Goal: Transaction & Acquisition: Obtain resource

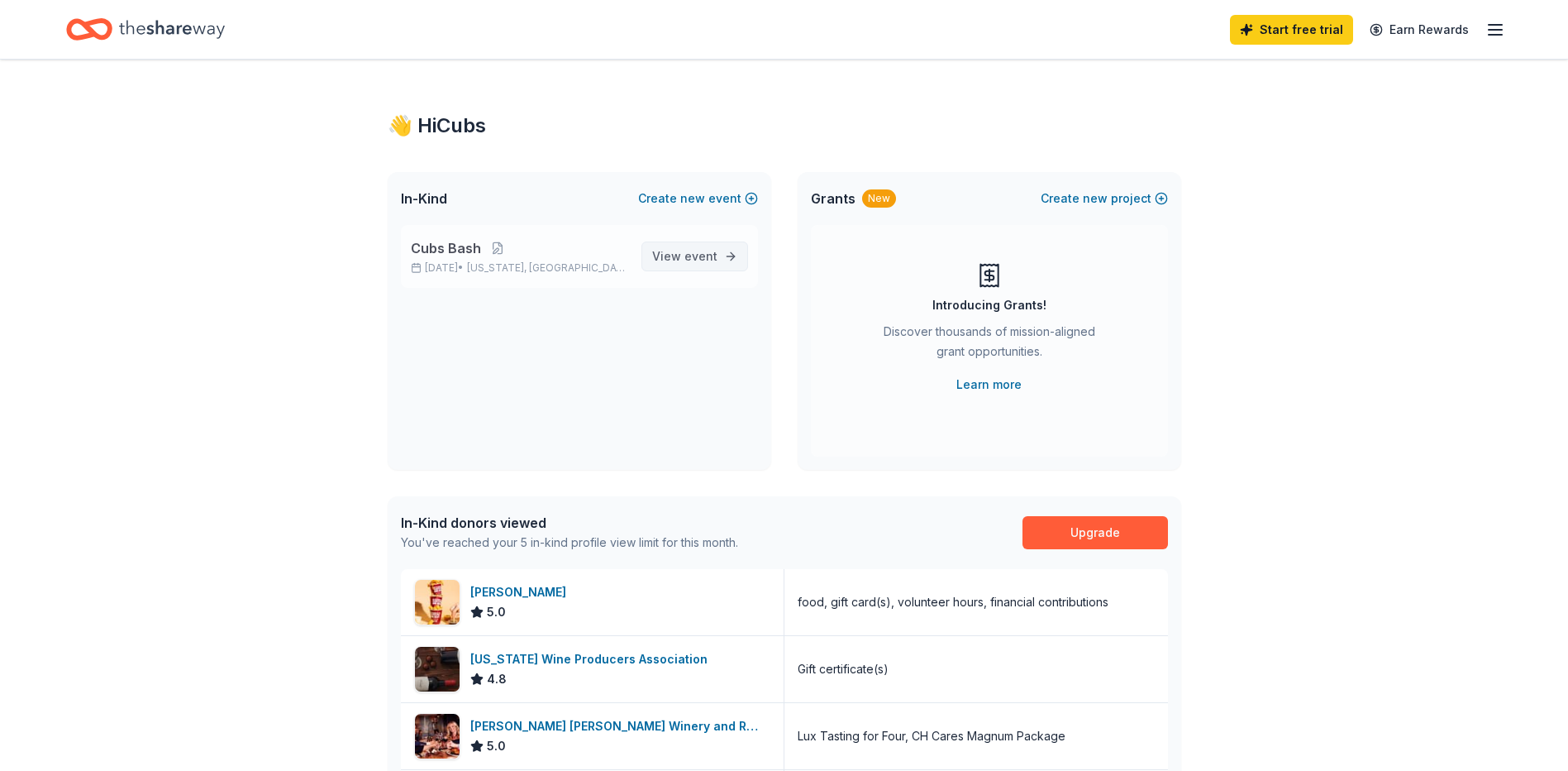
click at [686, 263] on span "View event" at bounding box center [684, 256] width 65 height 20
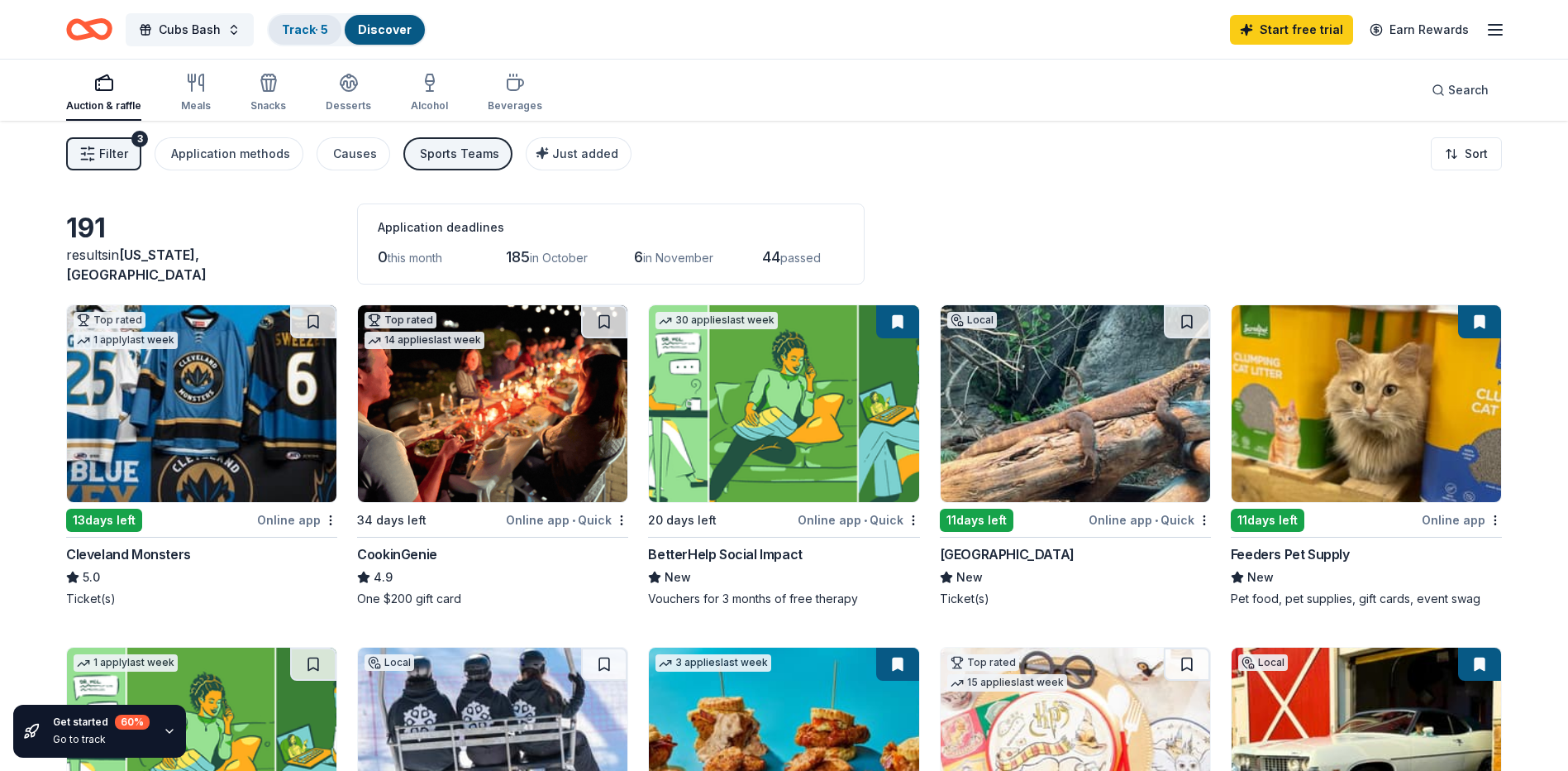
click at [293, 25] on link "Track · 5" at bounding box center [304, 29] width 46 height 14
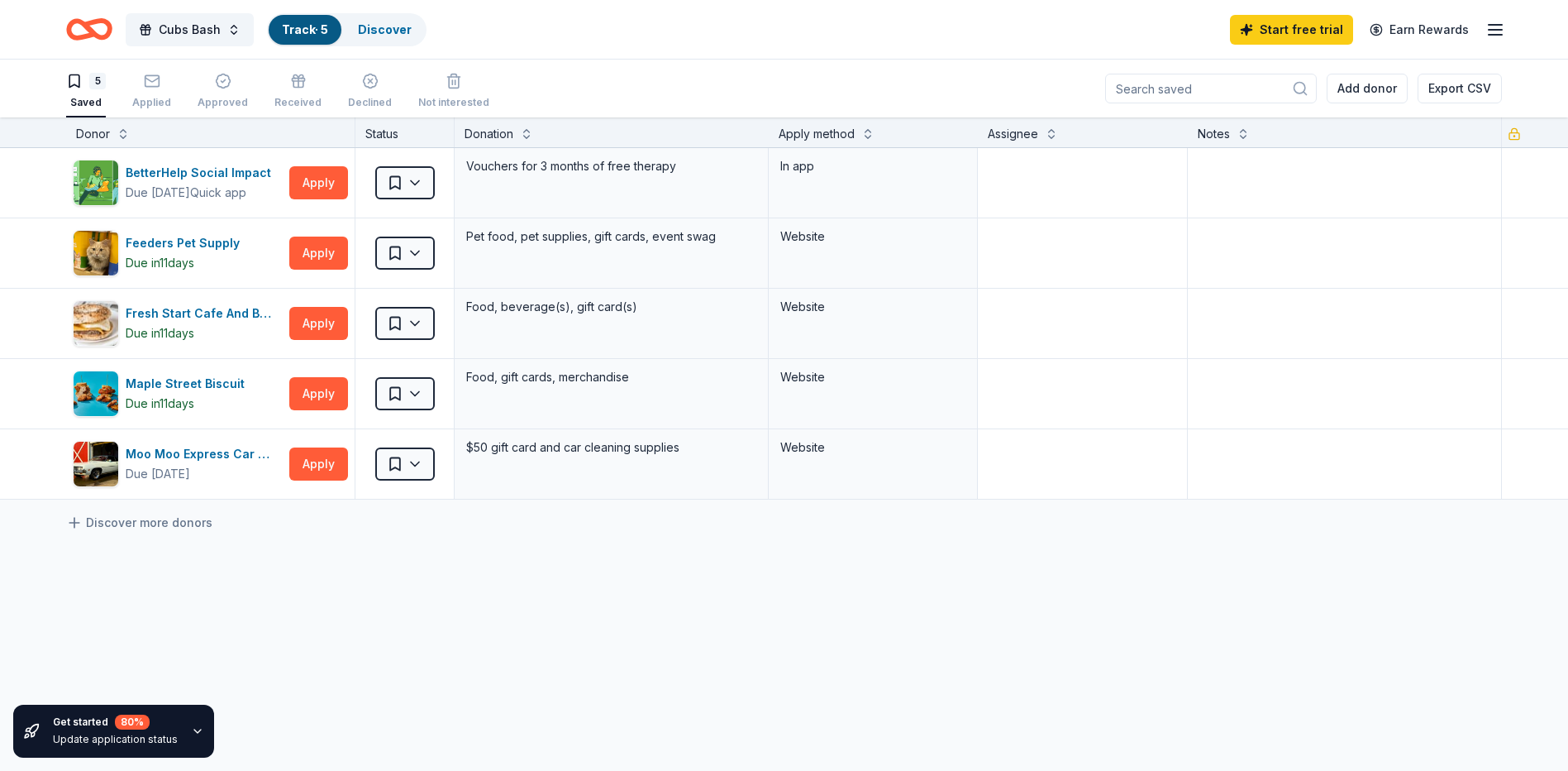
click at [132, 80] on div "5 Saved Applied Approved Received Declined Not interested" at bounding box center [277, 91] width 423 height 51
click at [140, 75] on div "button" at bounding box center [152, 81] width 39 height 16
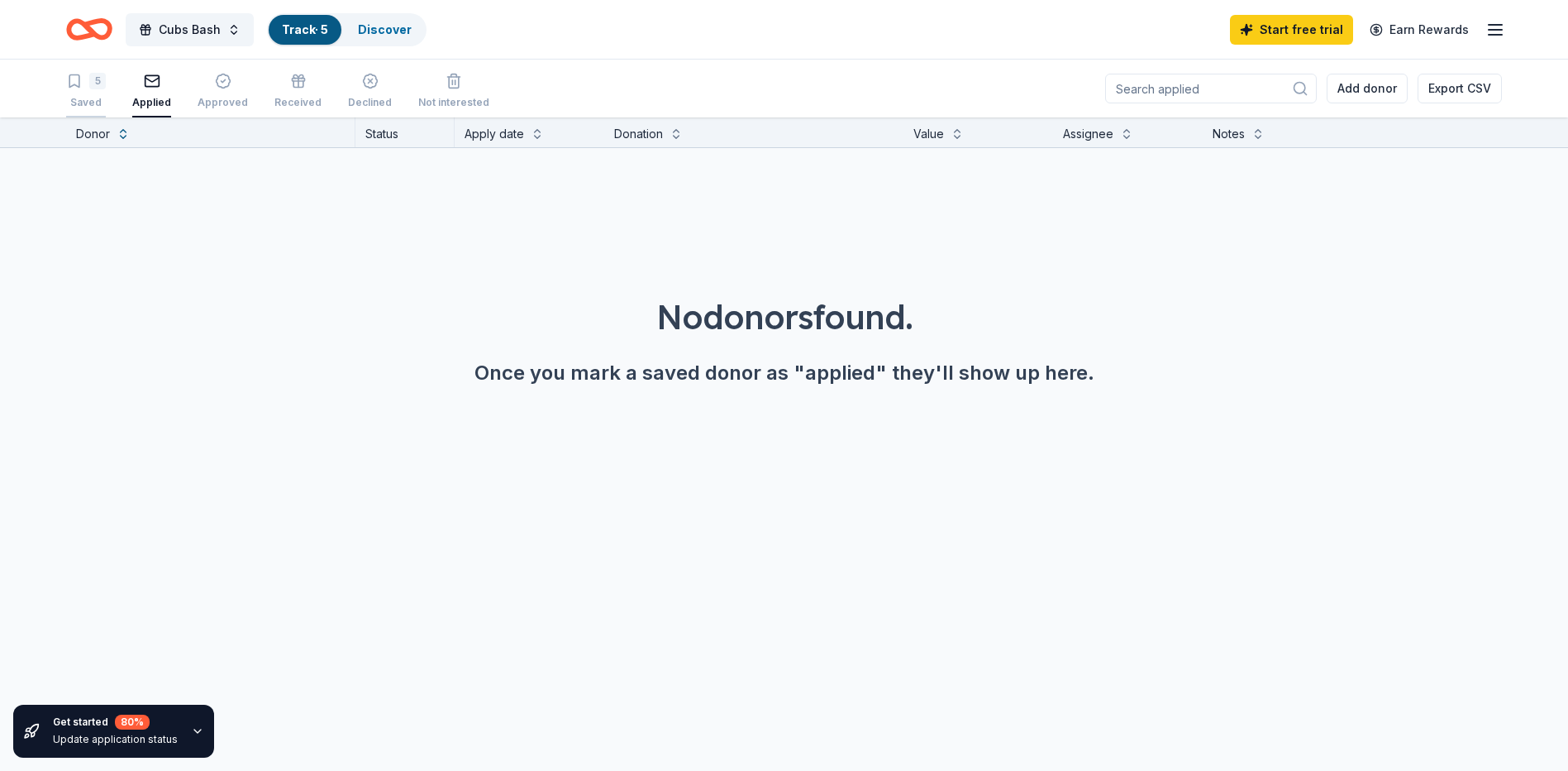
click at [105, 95] on div "5 Saved" at bounding box center [86, 91] width 40 height 36
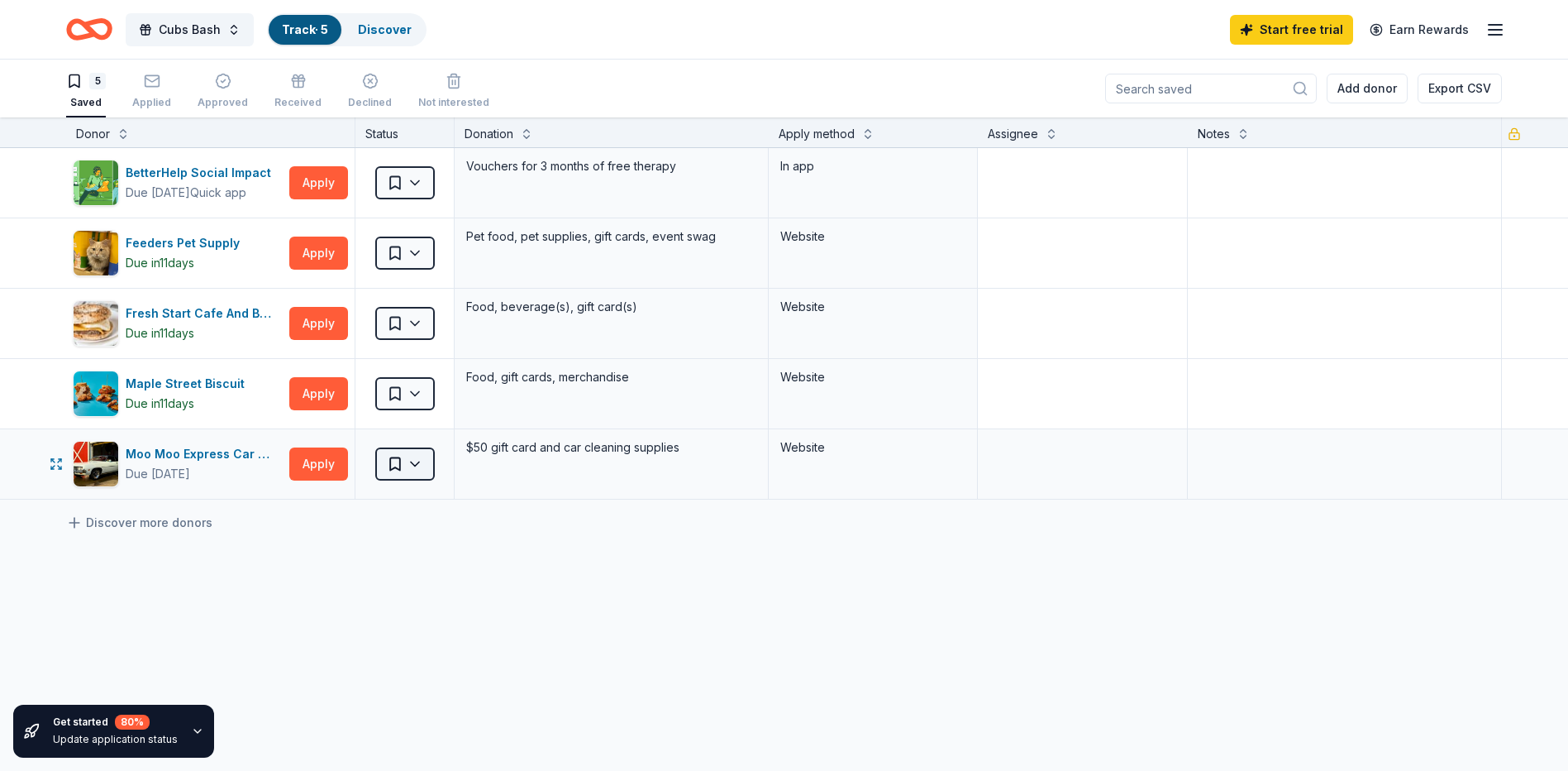
click at [426, 468] on html "Cubs Bash Track · 5 Discover Start free trial Earn Rewards 5 Saved Applied Appr…" at bounding box center [784, 385] width 1568 height 771
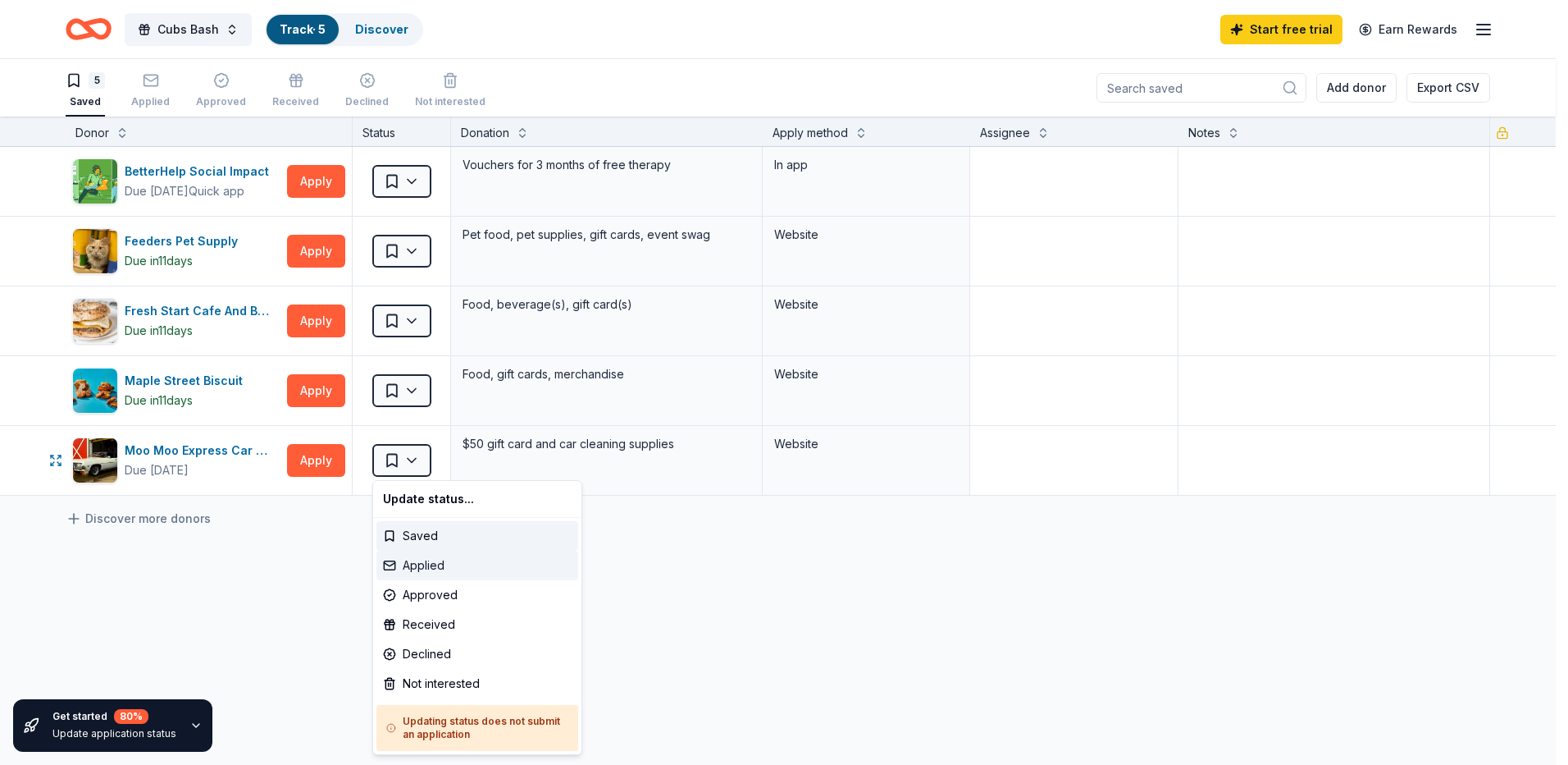
click at [424, 568] on div "Applied" at bounding box center [477, 565] width 202 height 29
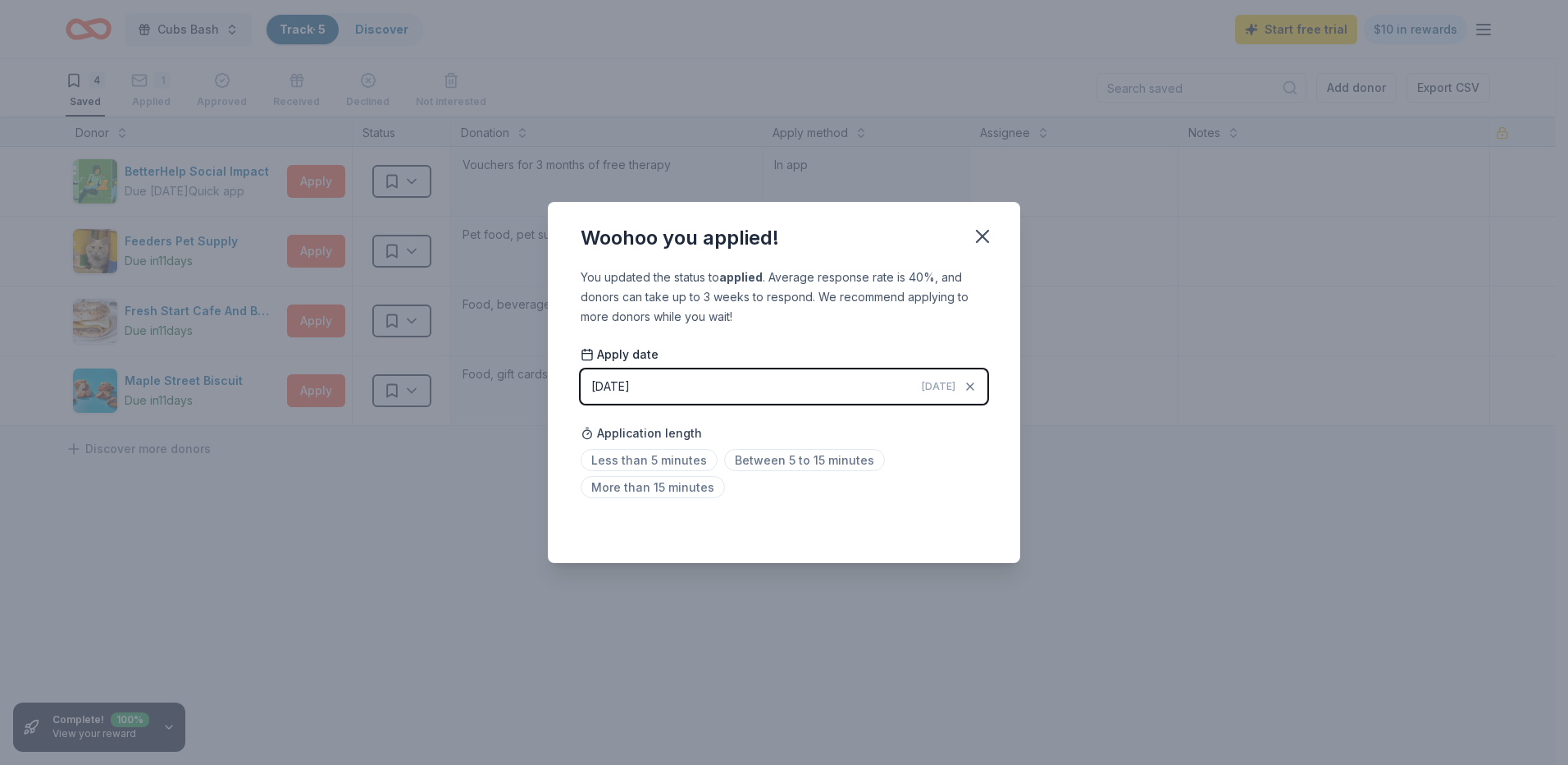
click at [816, 390] on button "09/29/2025 Today" at bounding box center [784, 386] width 407 height 34
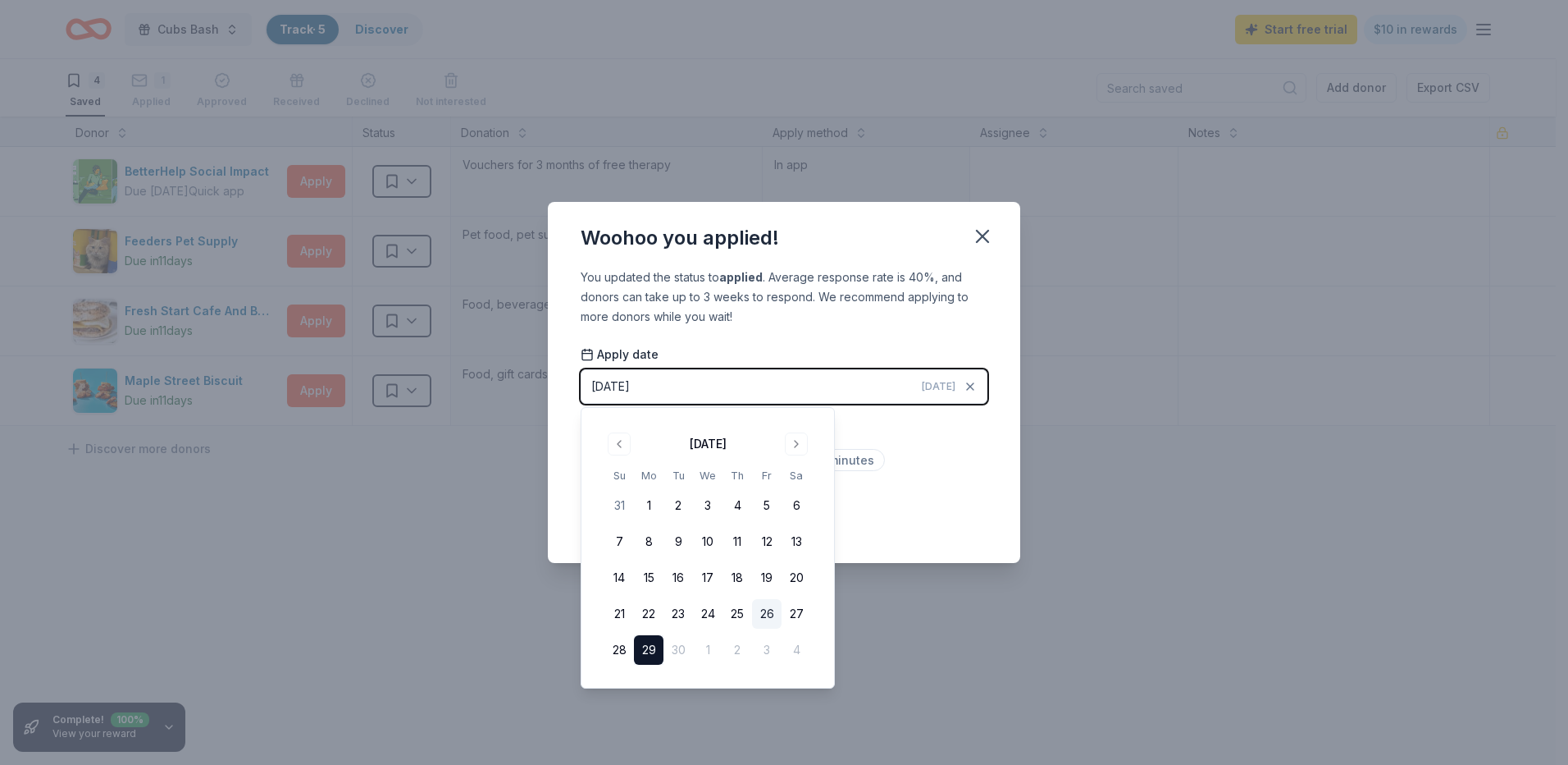
click at [764, 608] on button "26" at bounding box center [766, 614] width 29 height 29
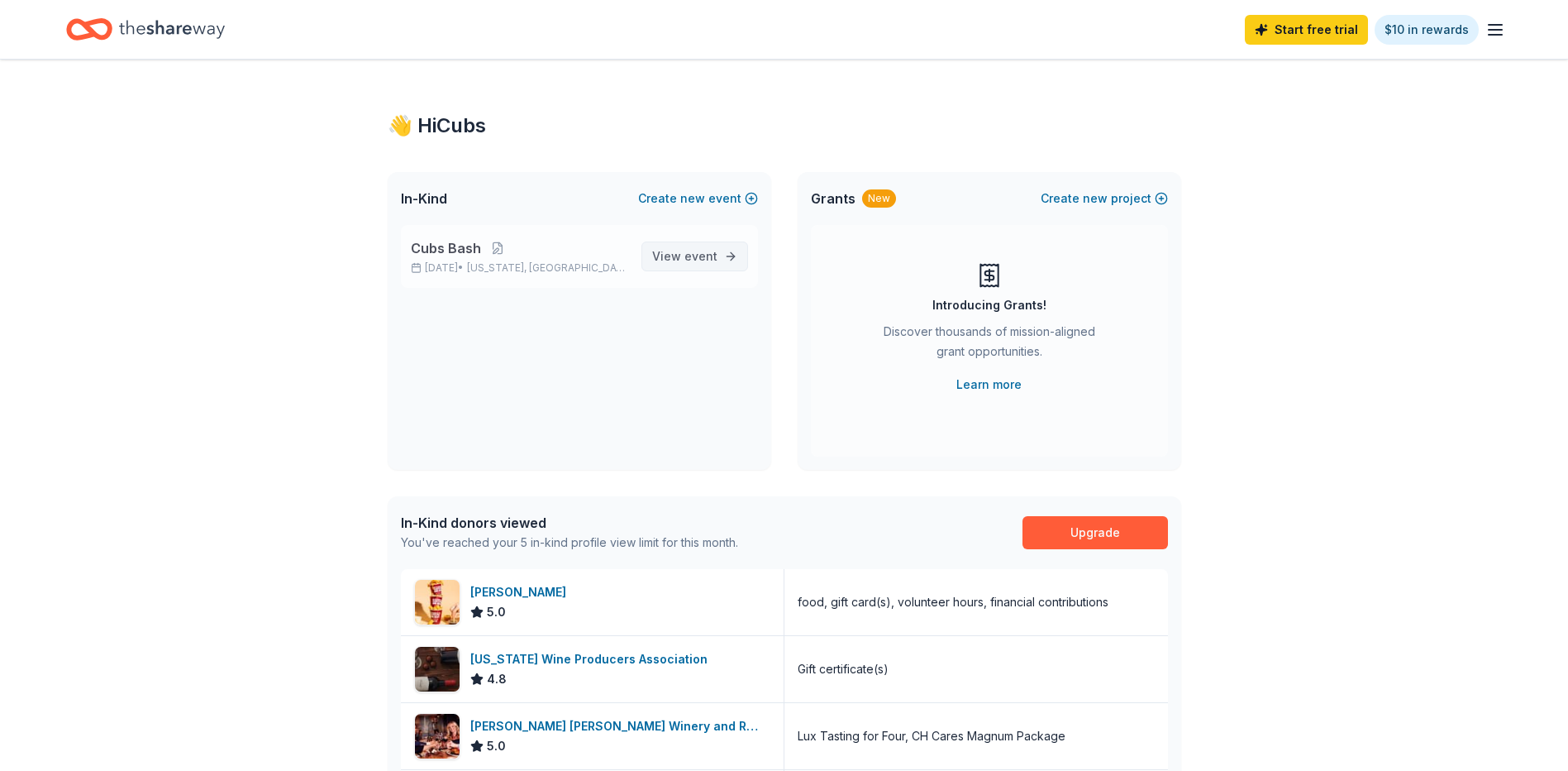
click at [694, 260] on span "event" at bounding box center [700, 256] width 33 height 14
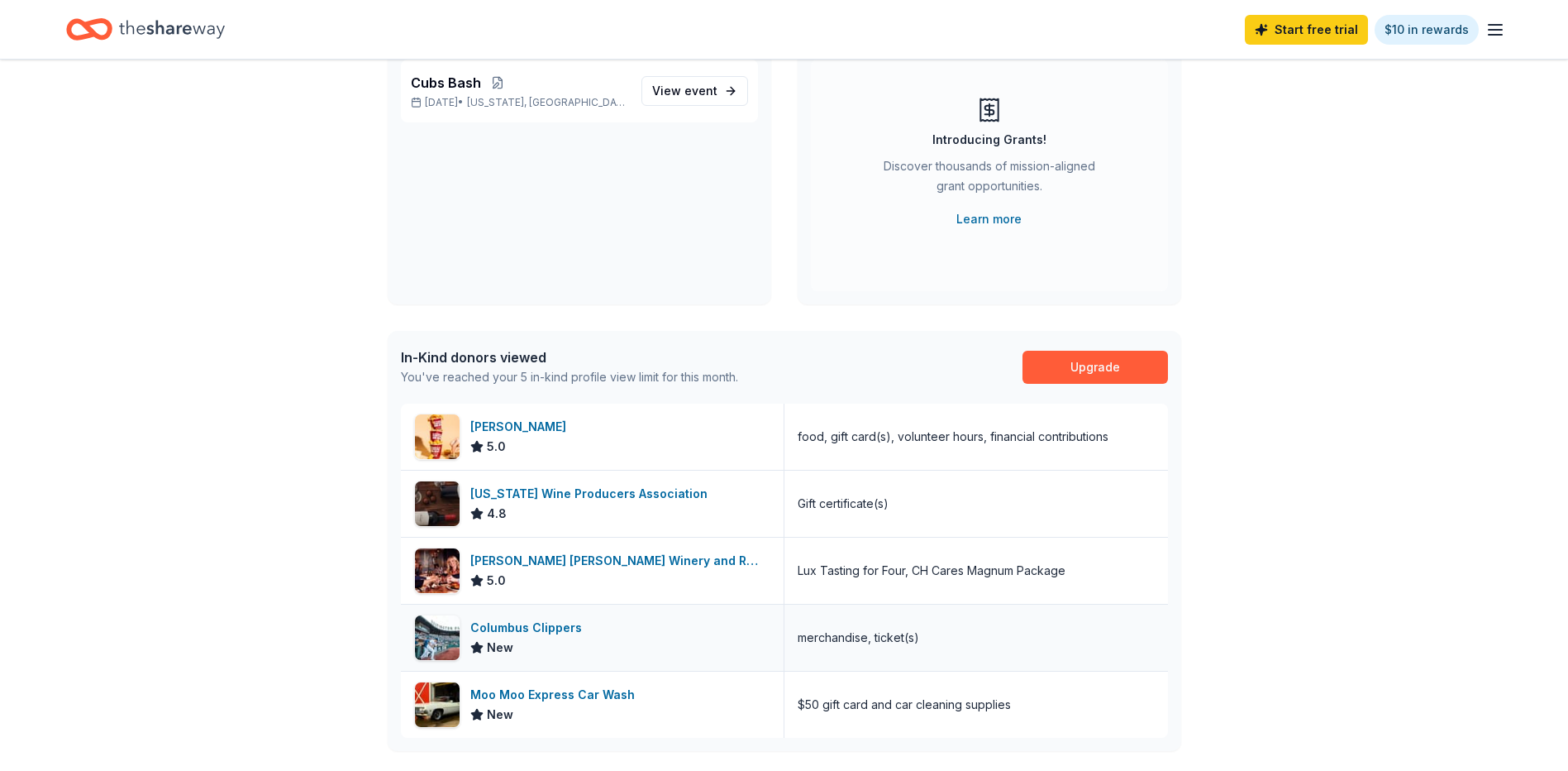
scroll to position [330, 0]
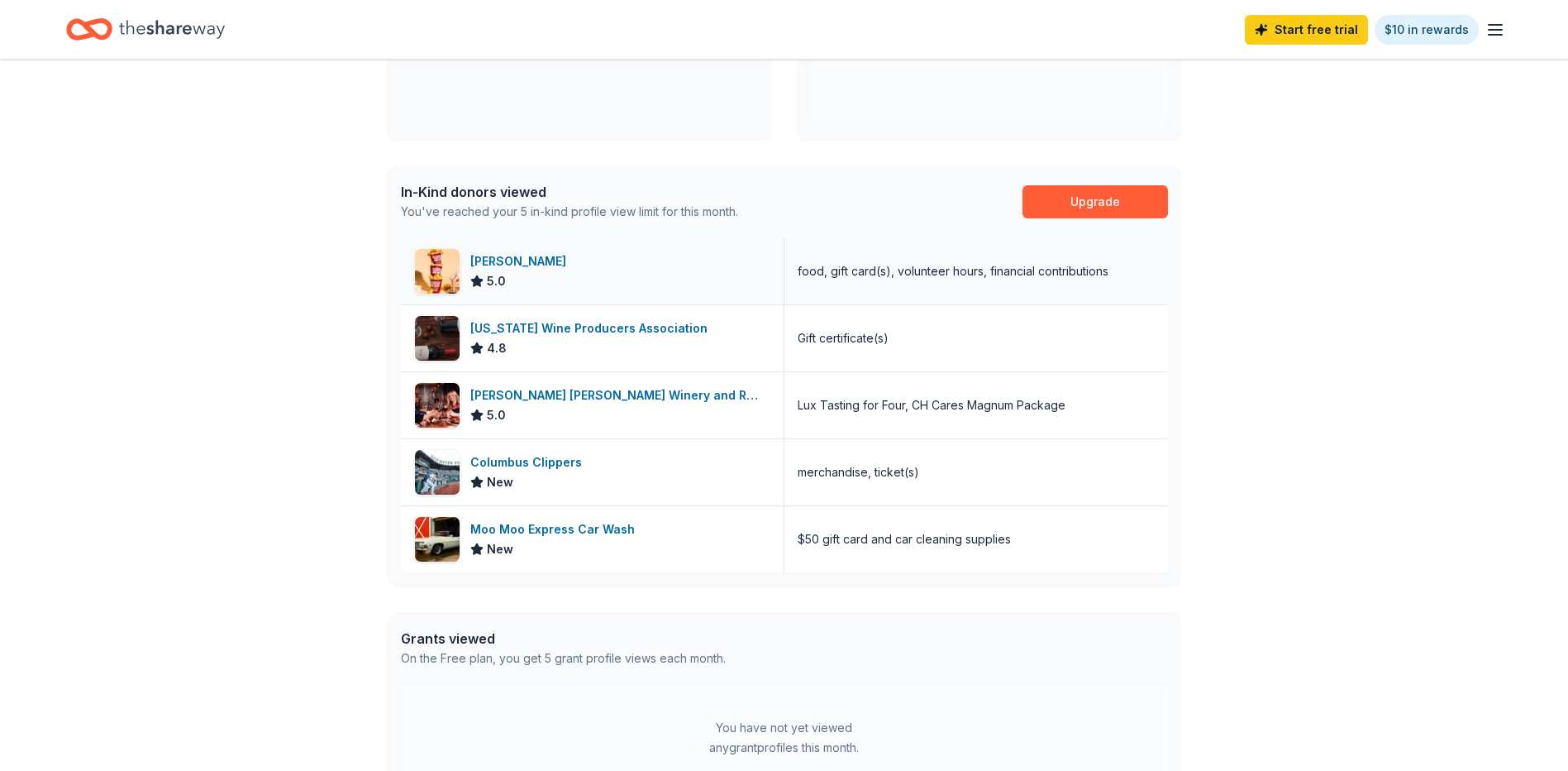
click at [486, 256] on div "[PERSON_NAME]" at bounding box center [522, 261] width 102 height 20
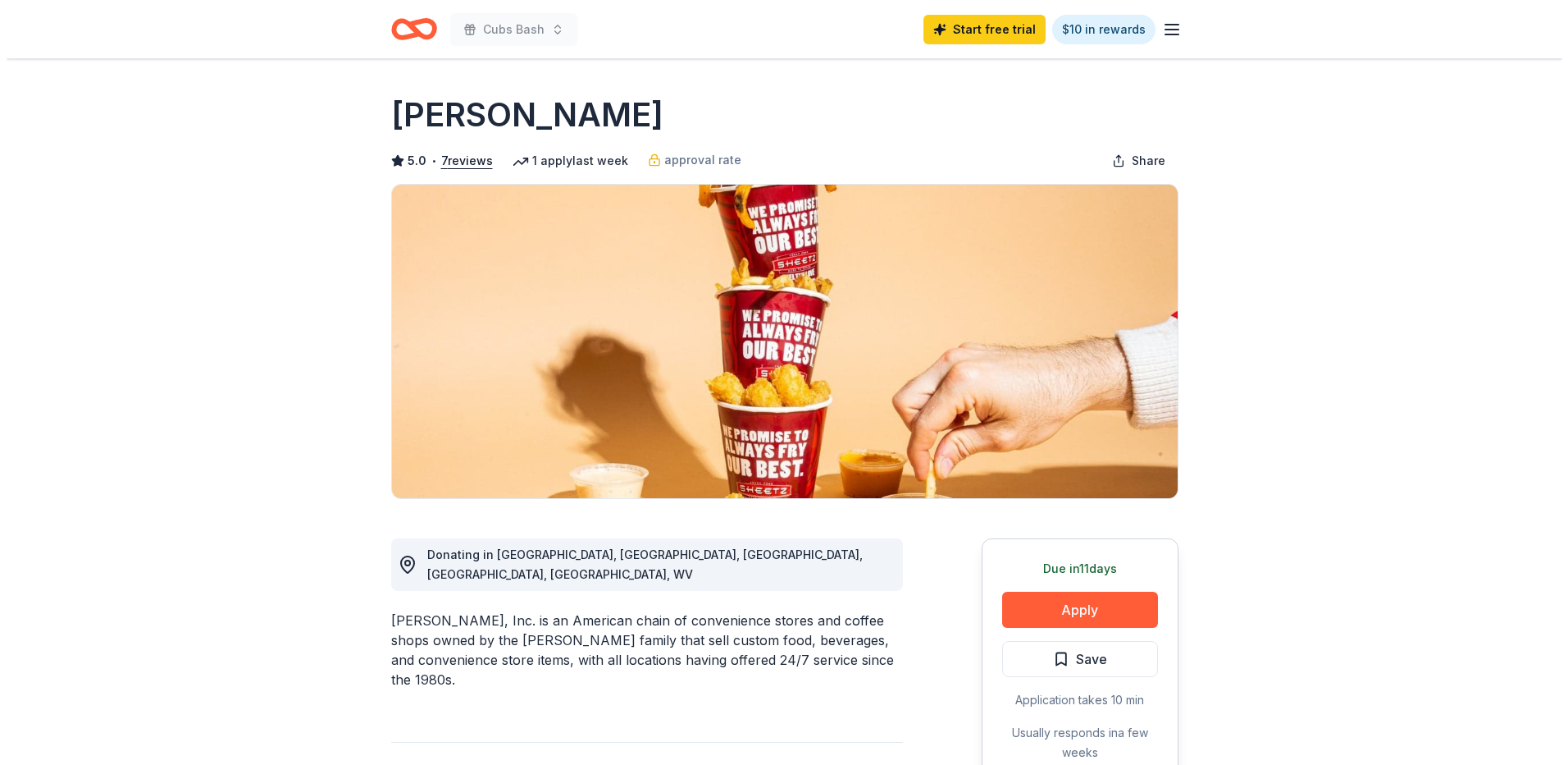
scroll to position [164, 0]
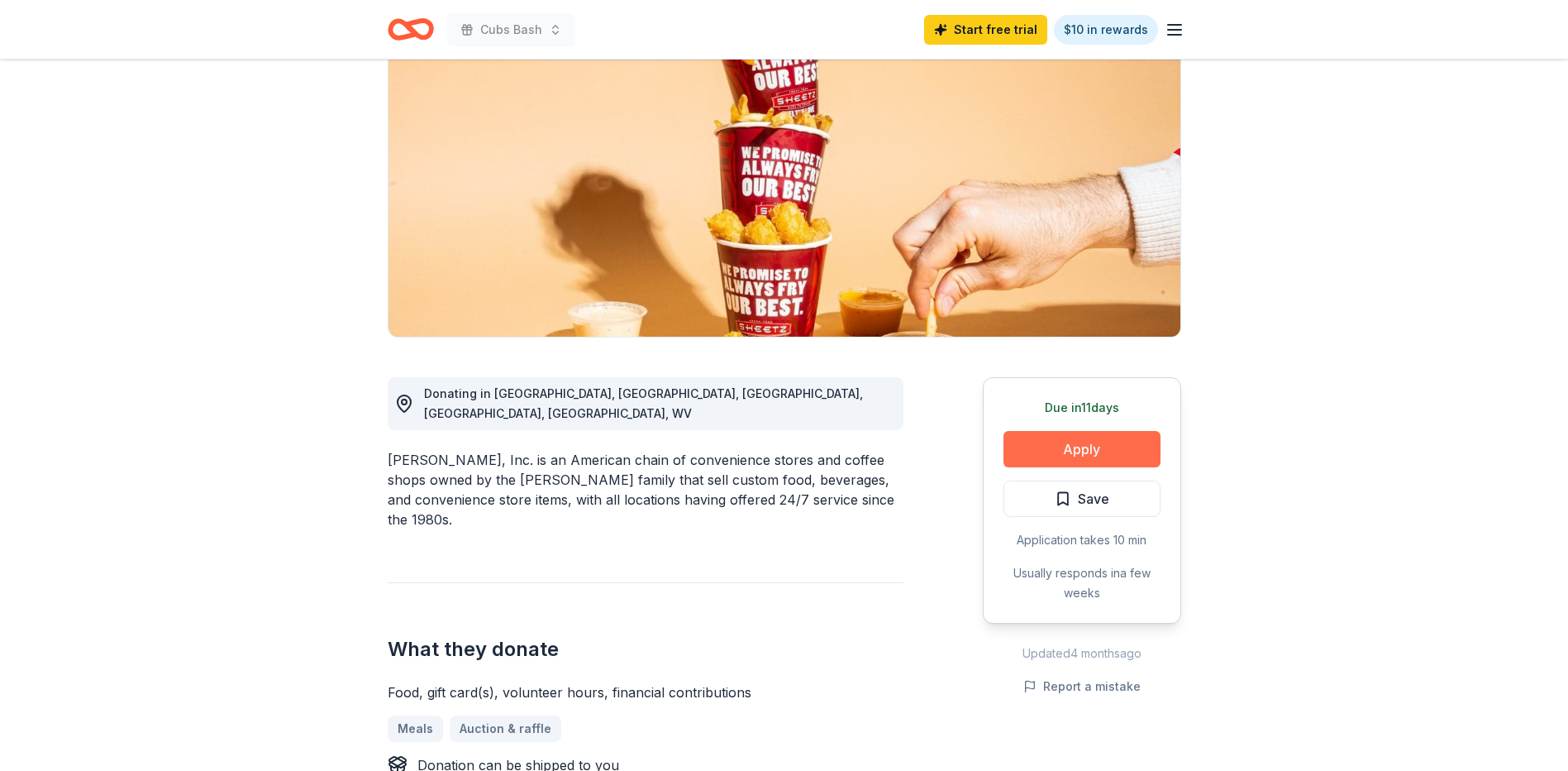
click at [1100, 443] on button "Apply" at bounding box center [1082, 449] width 157 height 36
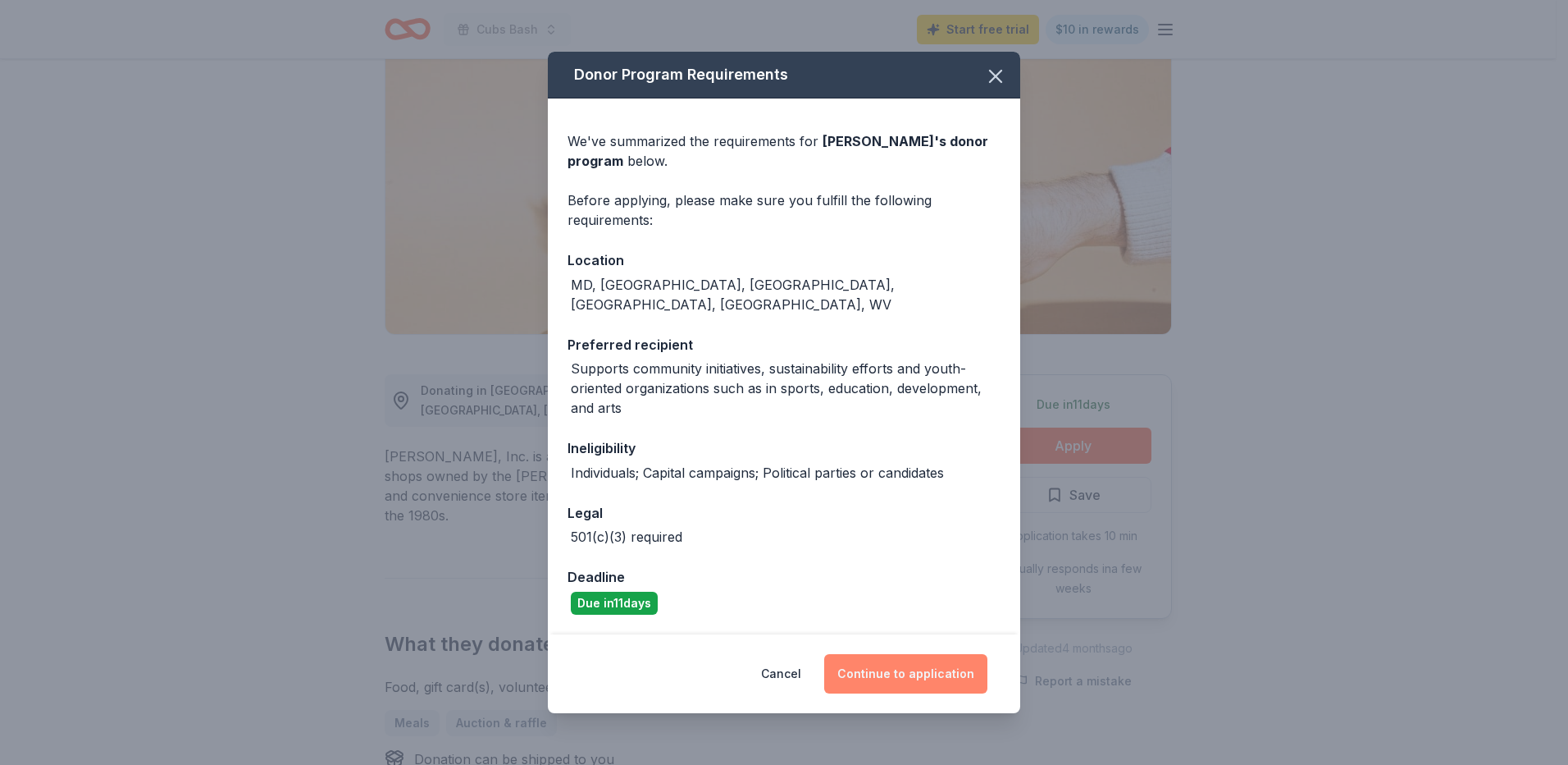
click at [866, 662] on button "Continue to application" at bounding box center [906, 674] width 163 height 40
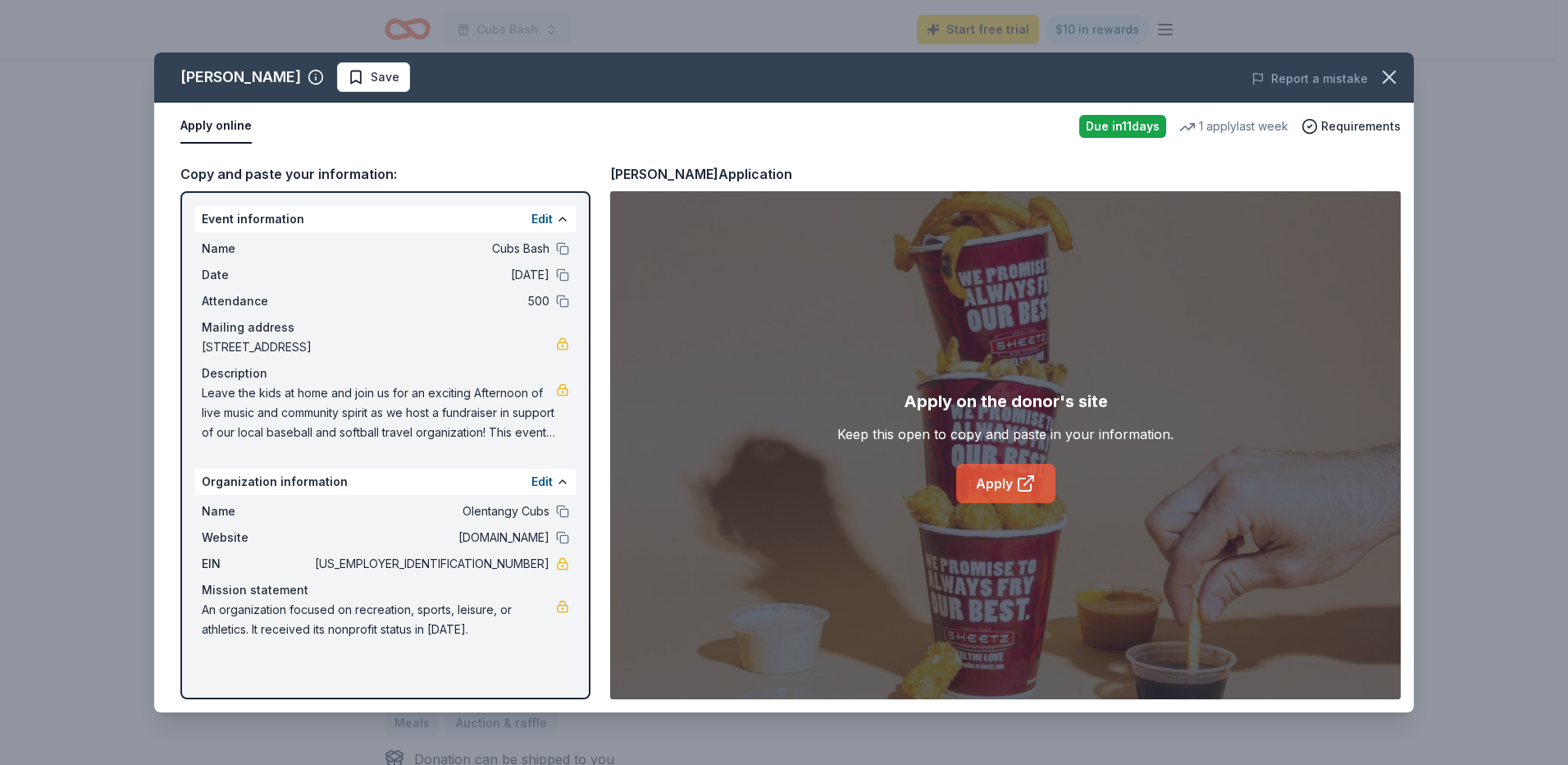
click at [1015, 470] on link "Apply" at bounding box center [1005, 484] width 99 height 40
